Goal: Check status: Check status

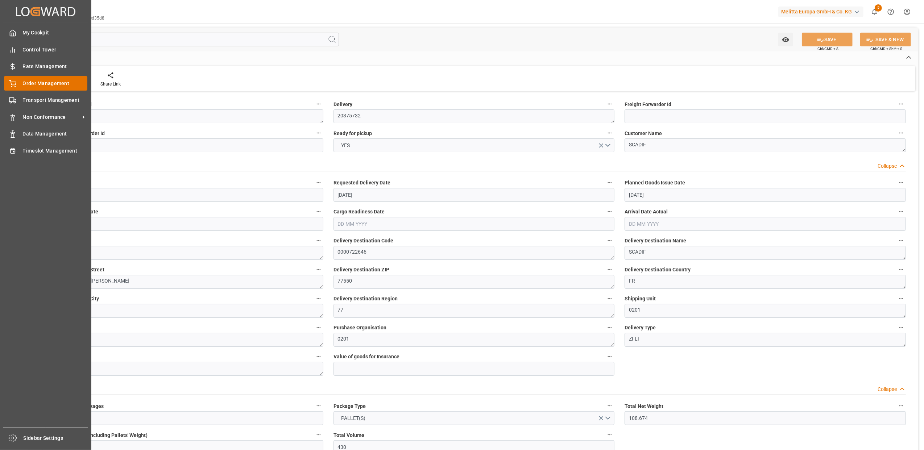
click at [20, 80] on div "Order Management Order Management" at bounding box center [45, 83] width 83 height 14
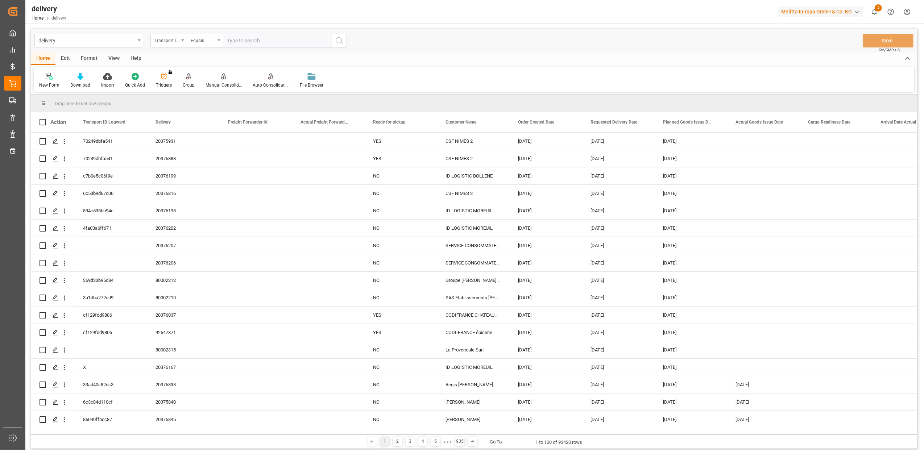
click at [182, 40] on icon "open menu" at bounding box center [182, 40] width 3 height 1
click at [180, 88] on div "Delivery" at bounding box center [205, 89] width 108 height 15
click at [231, 41] on input "text" at bounding box center [277, 41] width 109 height 14
paste input "92515238"
type input "92515238"
